Goal: Information Seeking & Learning: Learn about a topic

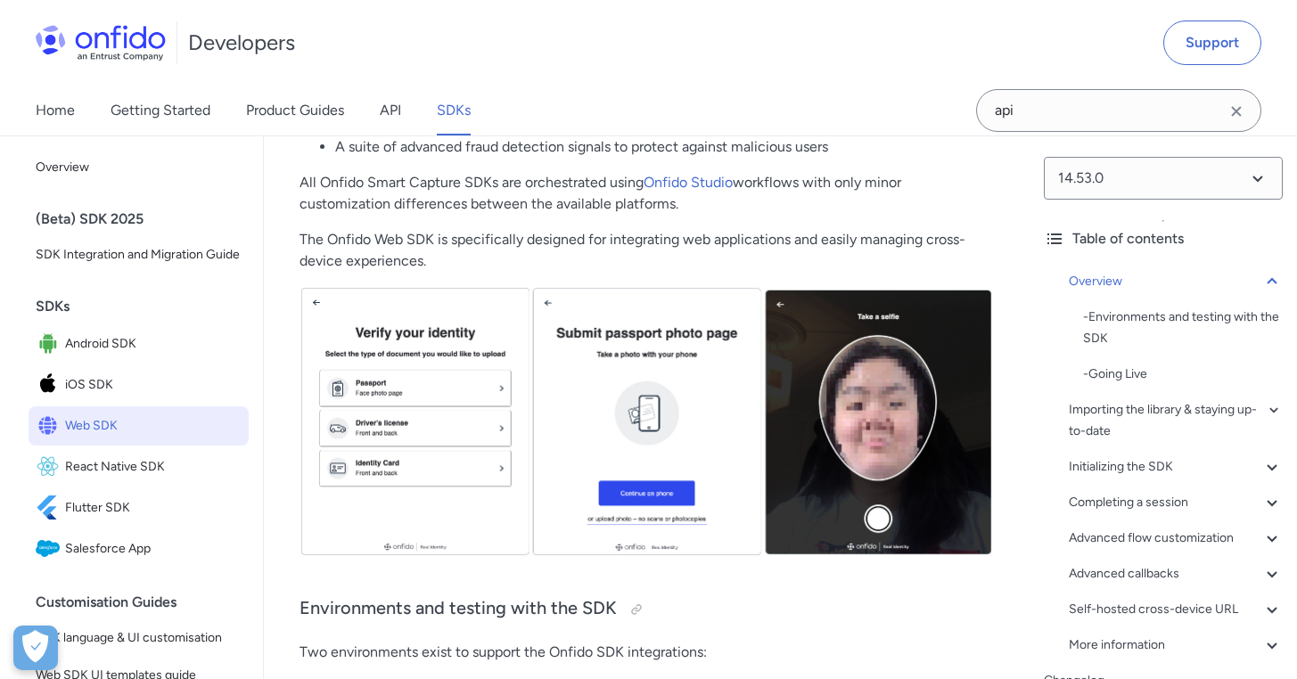
scroll to position [464, 0]
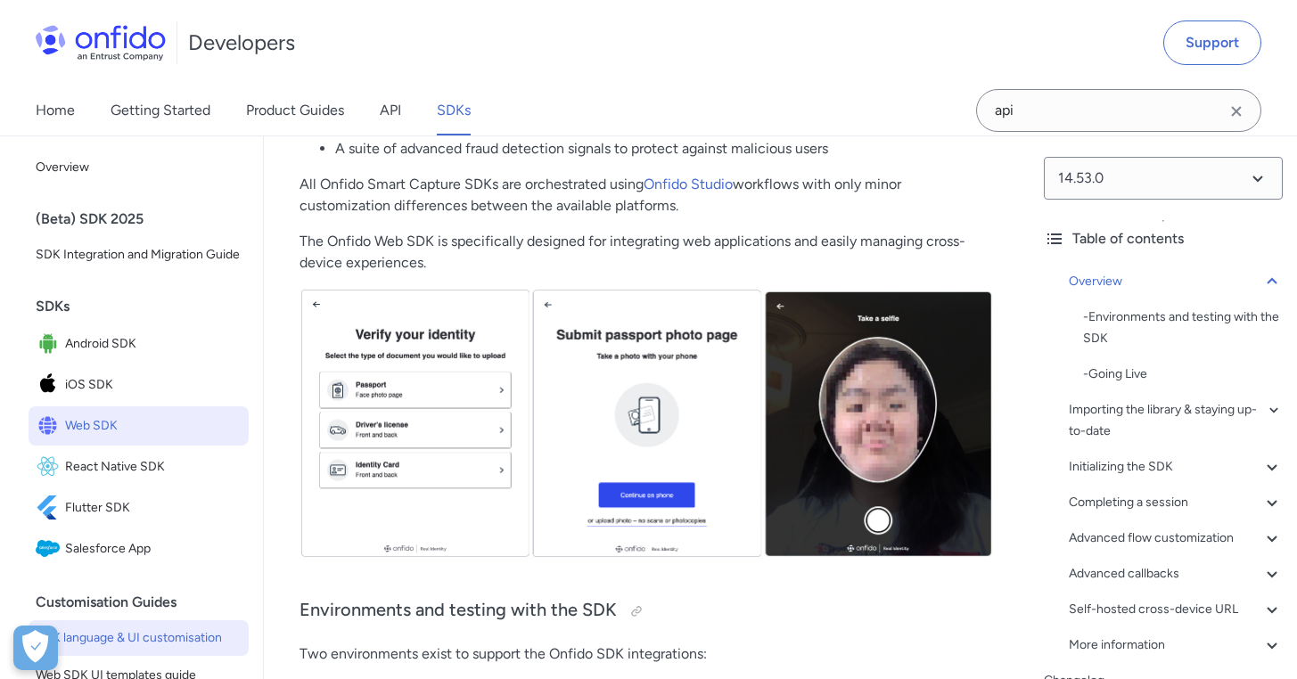
click at [152, 631] on span "SDK language & UI customisation" at bounding box center [139, 638] width 206 height 21
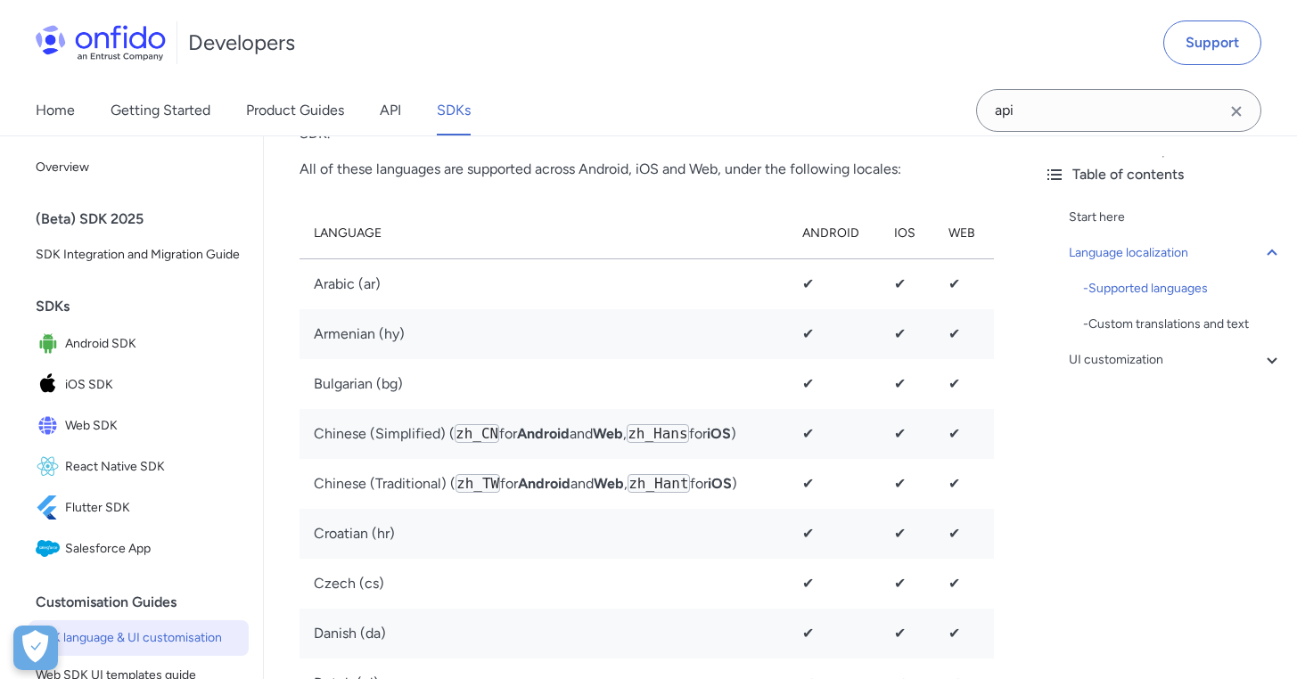
scroll to position [846, 0]
drag, startPoint x: 403, startPoint y: 288, endPoint x: 307, endPoint y: 287, distance: 96.3
click at [306, 287] on td "Arabic (ar)" at bounding box center [543, 282] width 488 height 51
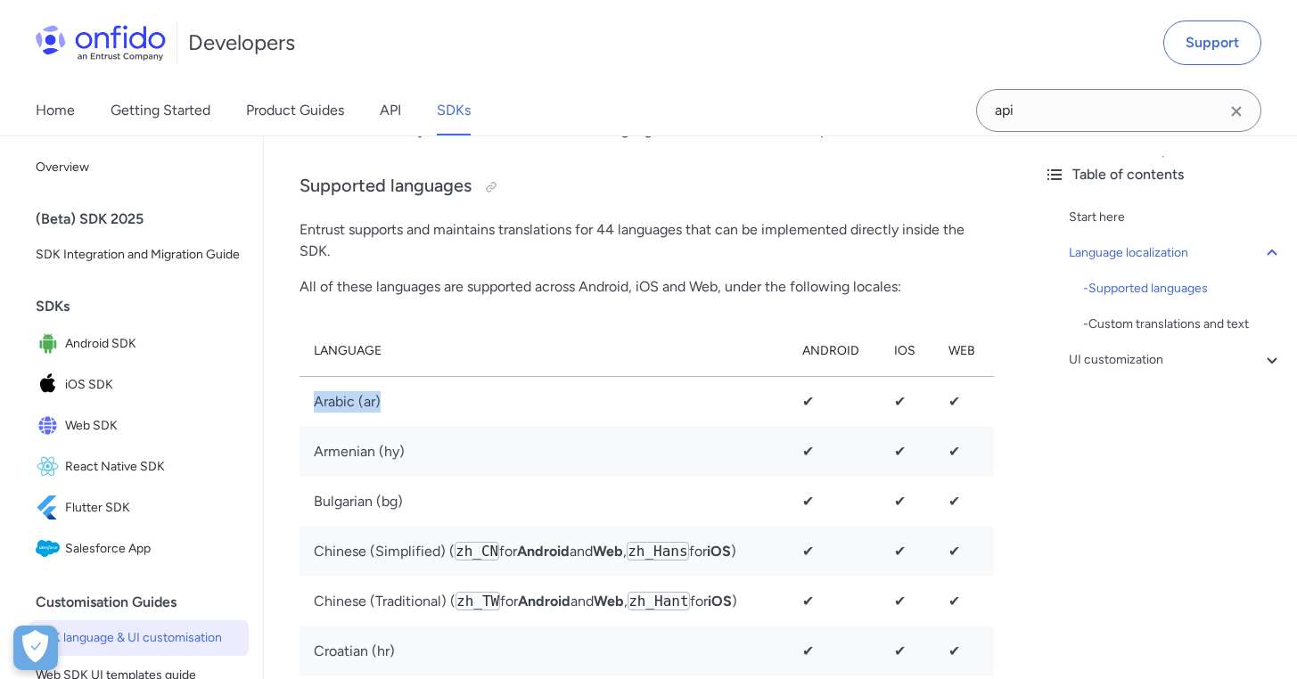
scroll to position [721, 0]
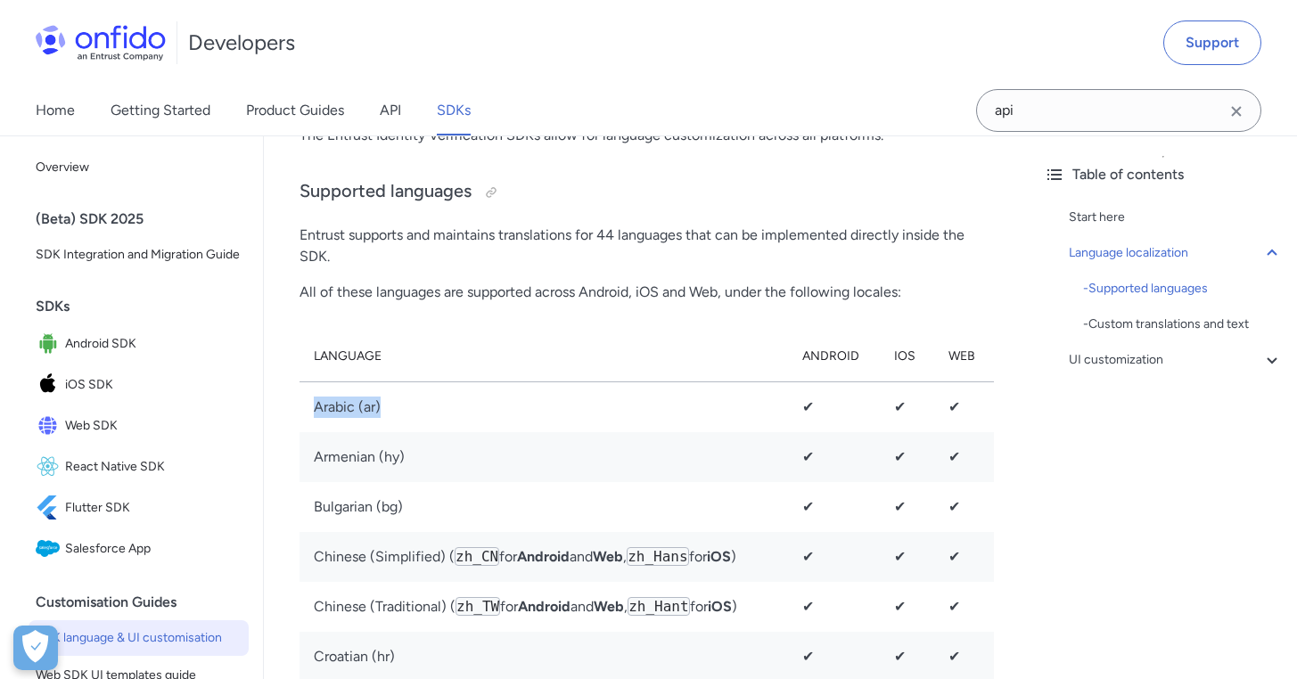
drag, startPoint x: 381, startPoint y: 414, endPoint x: 312, endPoint y: 411, distance: 68.7
click at [310, 411] on td "Arabic (ar)" at bounding box center [543, 406] width 488 height 51
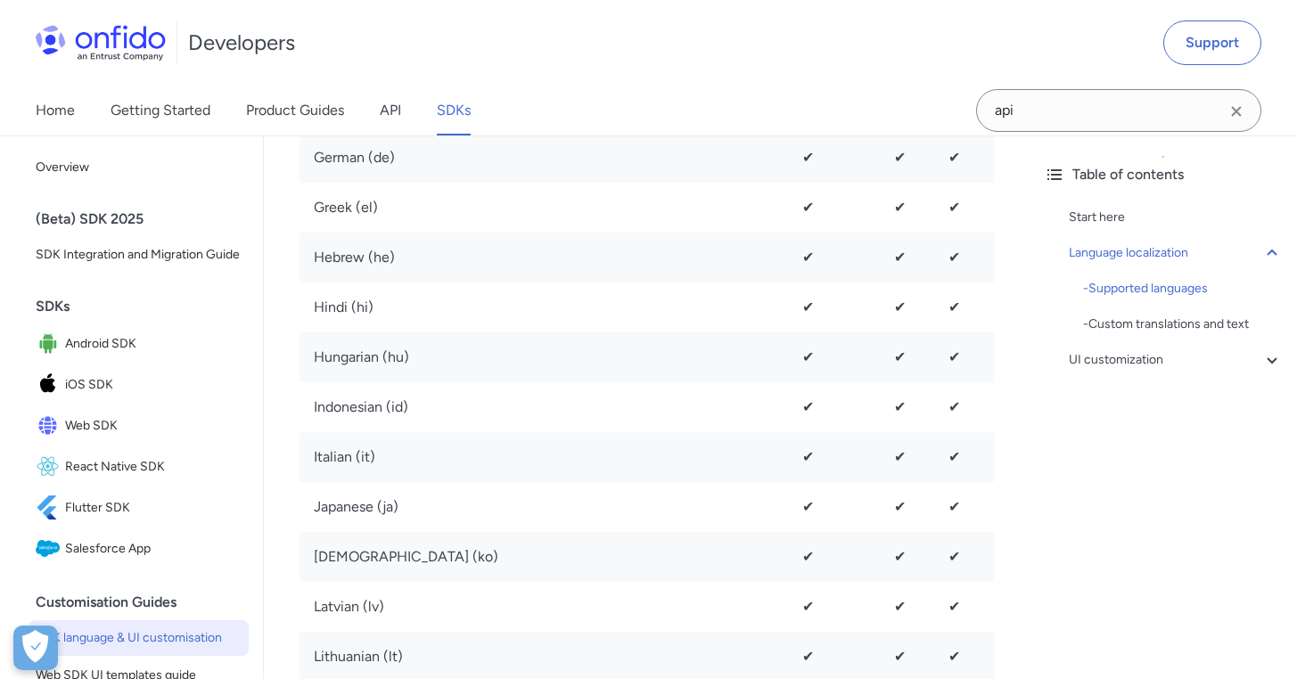
scroll to position [1726, 0]
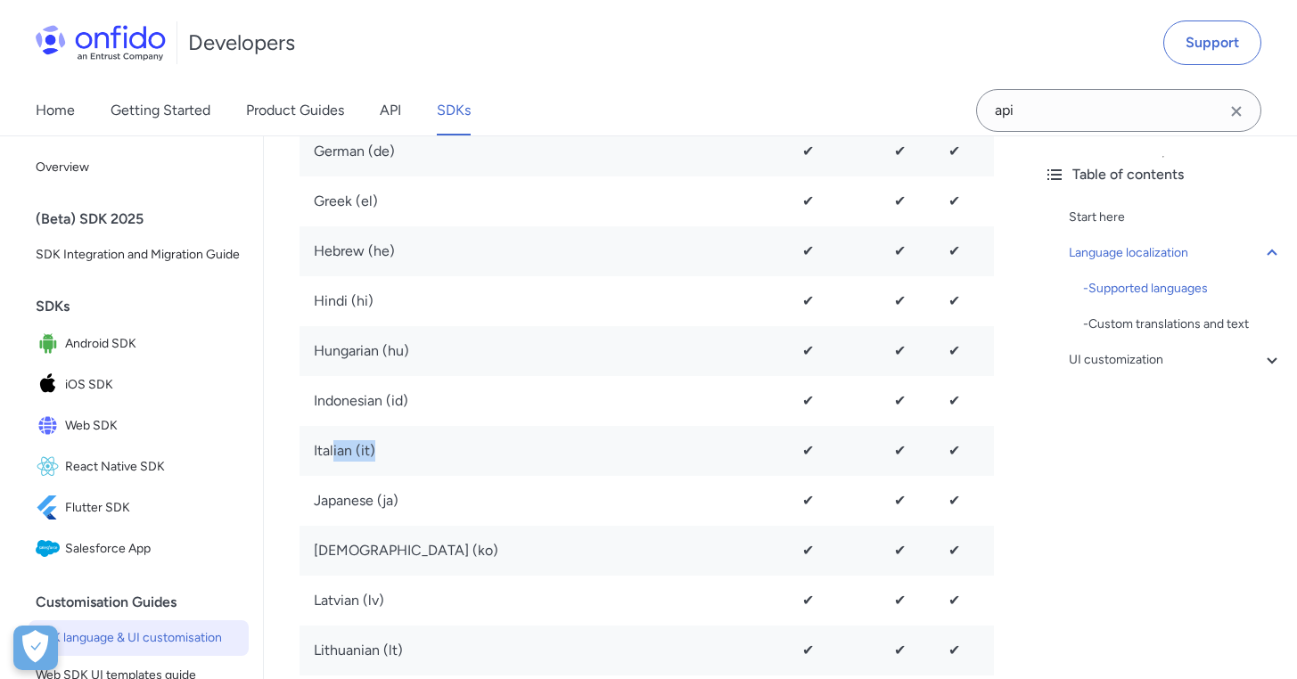
drag, startPoint x: 402, startPoint y: 493, endPoint x: 332, endPoint y: 493, distance: 69.5
click at [332, 476] on td "Italian (it)" at bounding box center [543, 451] width 488 height 50
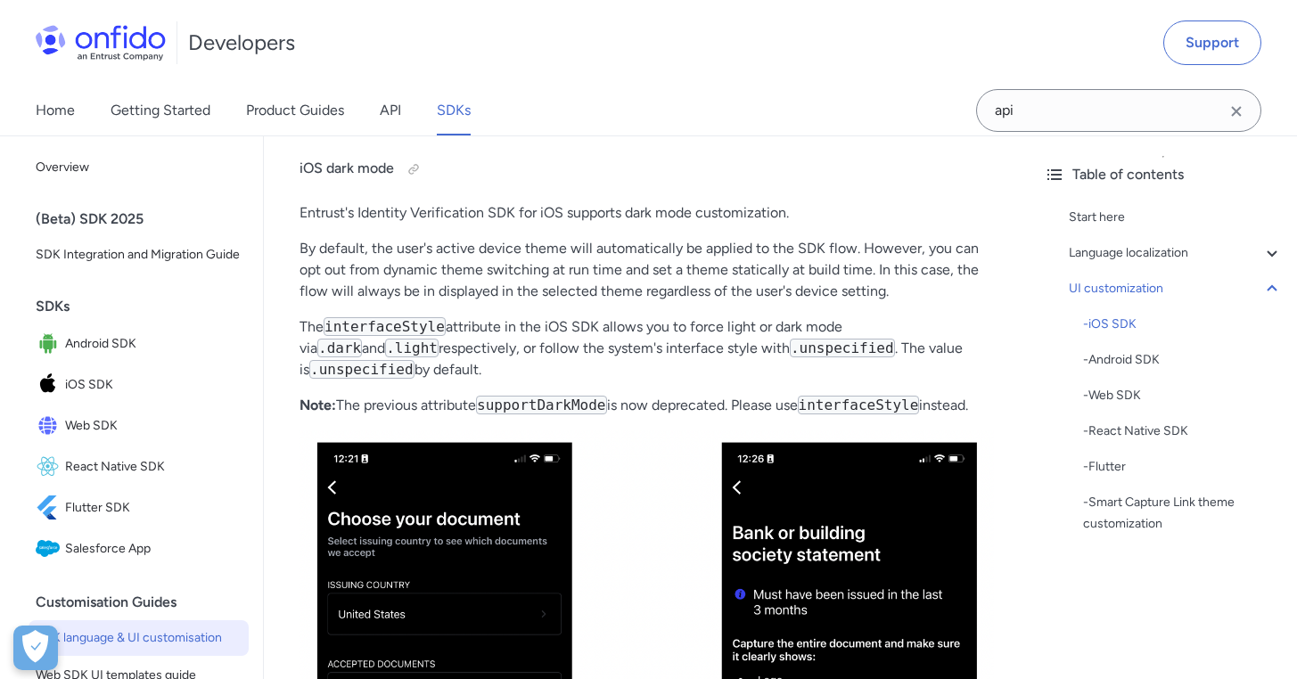
scroll to position [5718, 0]
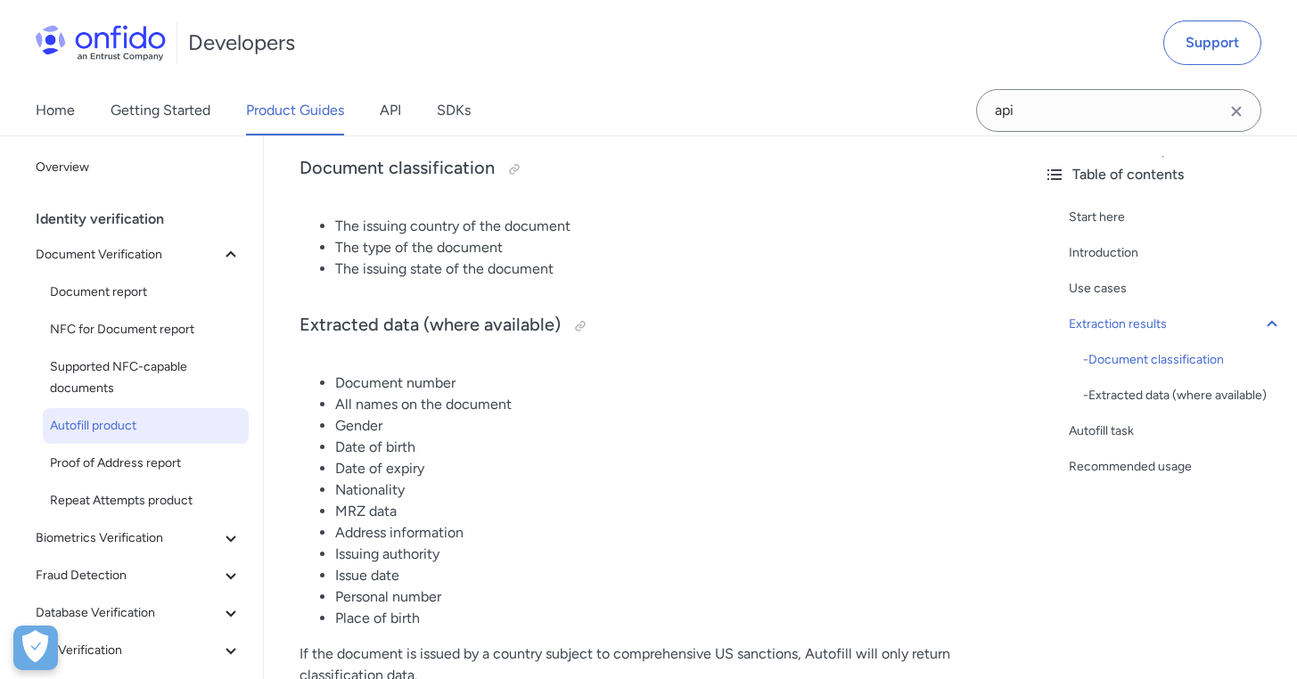
scroll to position [1088, 0]
